Goal: Information Seeking & Learning: Check status

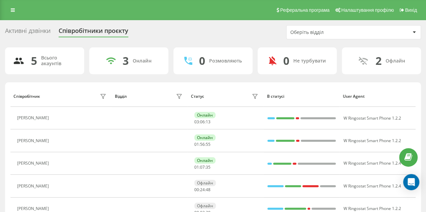
click at [34, 30] on div "Активні дзвінки" at bounding box center [27, 32] width 45 height 10
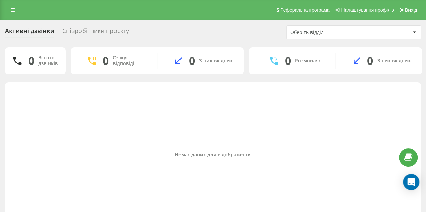
click at [94, 31] on div "Співробітники проєкту" at bounding box center [95, 32] width 67 height 10
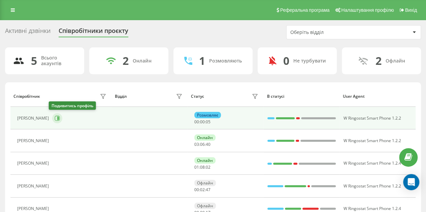
click at [53, 121] on button at bounding box center [57, 118] width 10 height 10
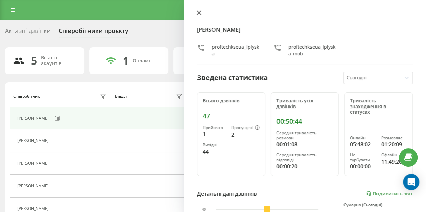
click at [196, 14] on button at bounding box center [198, 13] width 9 height 6
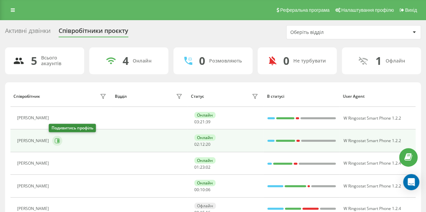
click at [54, 141] on icon at bounding box center [56, 140] width 5 height 5
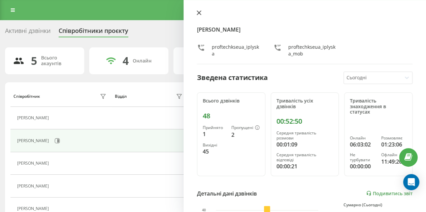
click at [197, 12] on icon at bounding box center [198, 12] width 5 height 5
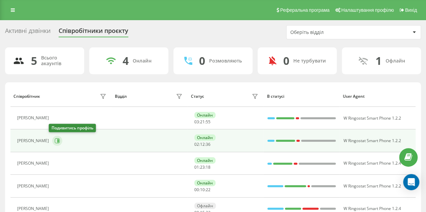
click at [57, 141] on icon at bounding box center [58, 140] width 2 height 3
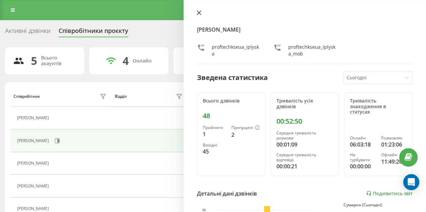
click at [199, 14] on icon at bounding box center [198, 12] width 5 height 5
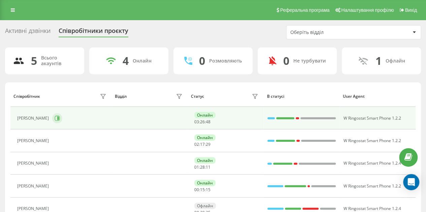
click at [59, 117] on icon at bounding box center [58, 118] width 2 height 3
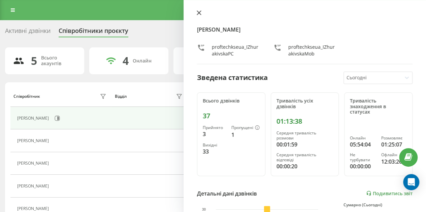
click at [199, 11] on icon at bounding box center [198, 12] width 5 height 5
